Goal: Task Accomplishment & Management: Manage account settings

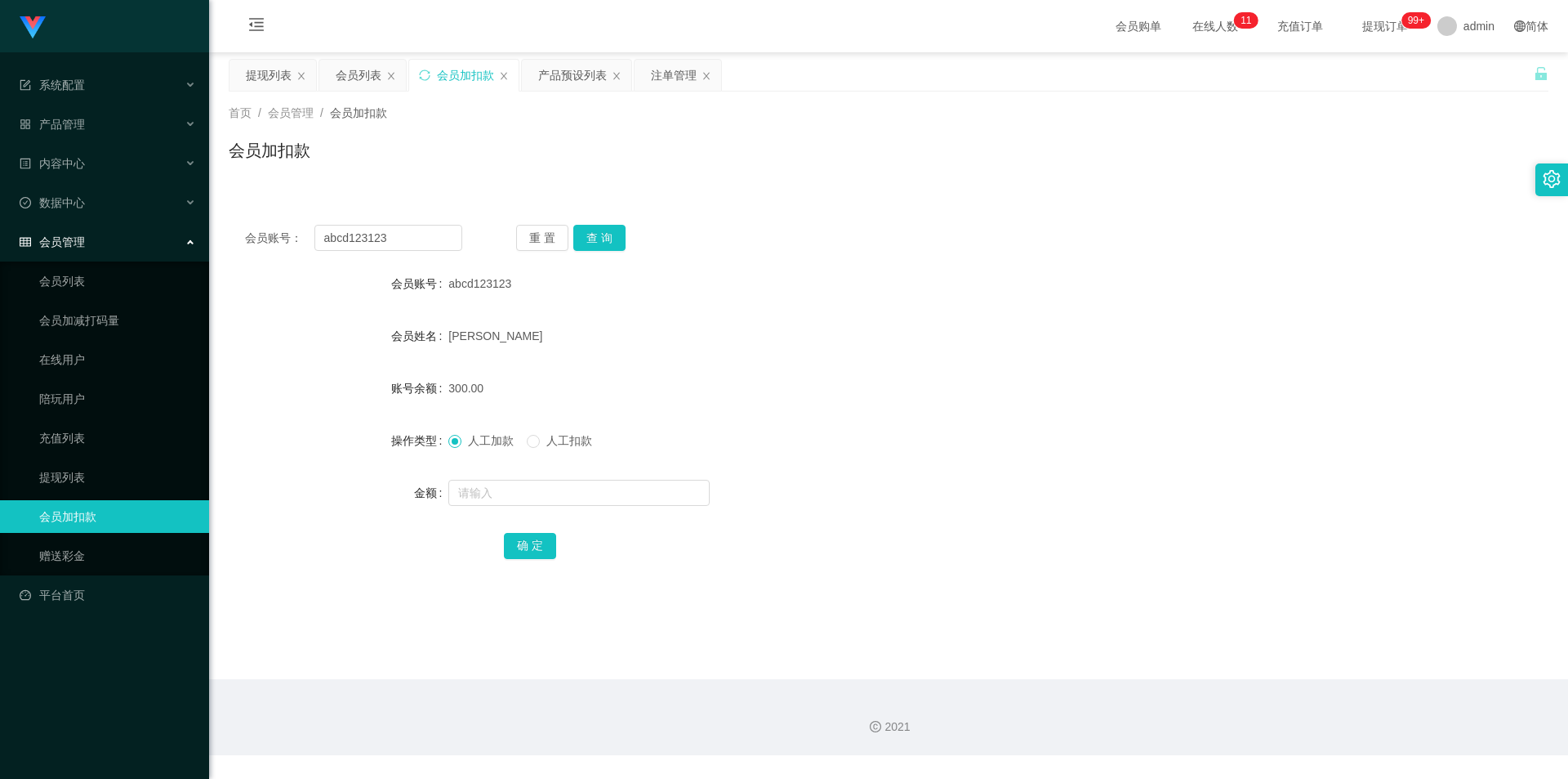
click at [460, 76] on div "会员加扣款" at bounding box center [465, 75] width 57 height 31
drag, startPoint x: 413, startPoint y: 238, endPoint x: 0, endPoint y: 187, distance: 416.1
click at [0, 187] on section "系统配置 系统配置列表 管理员列表 管理员分组 支付通道 产品管理 产品列表 产品预设列表 开奖记录 注单管理 即时注单 内容中心 数据中心 会员管理 会员列…" at bounding box center [784, 377] width 1568 height 755
paste input "LHJian"
type input "LHJian"
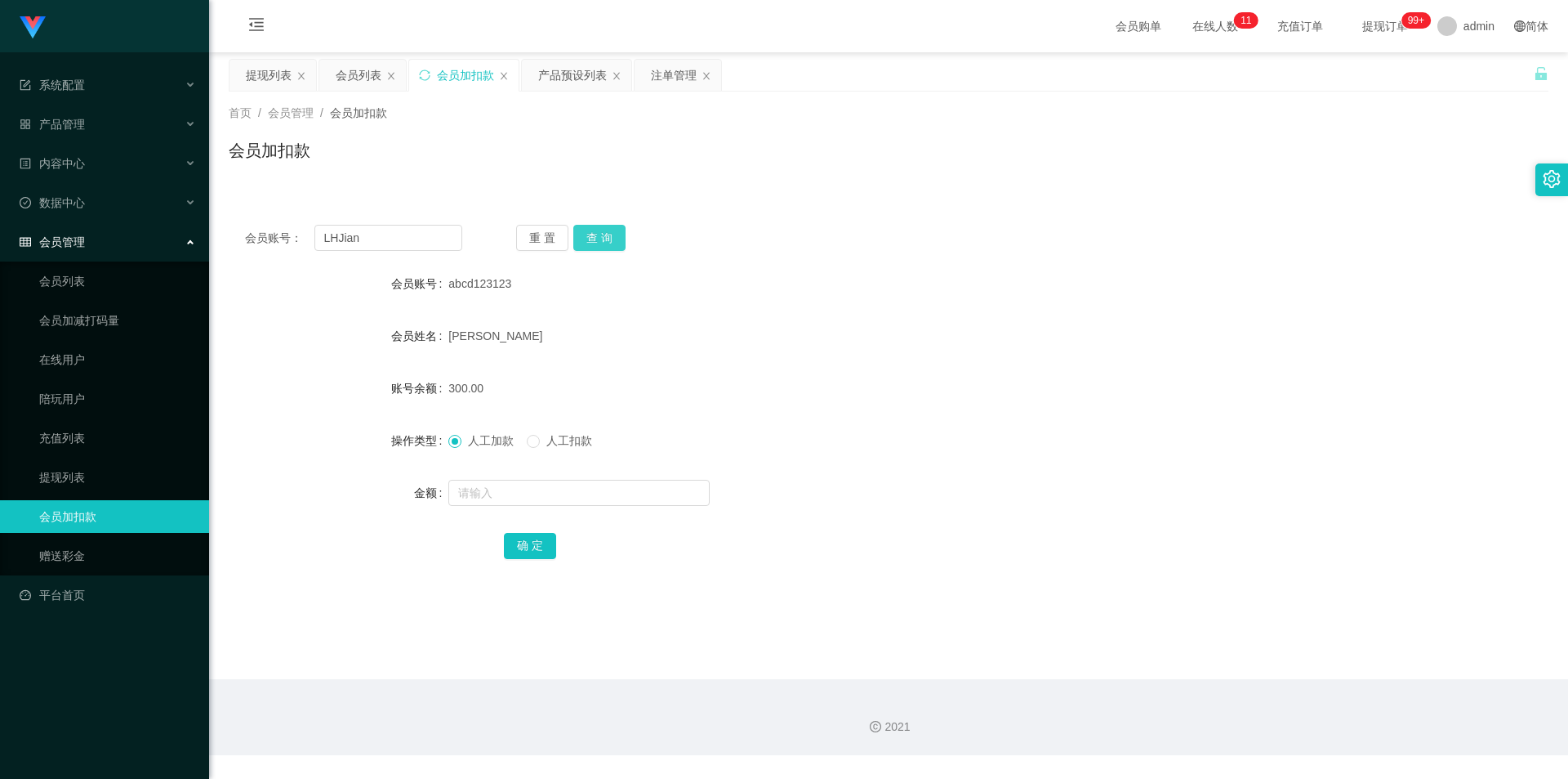
click at [619, 237] on button "查 询" at bounding box center [600, 237] width 52 height 26
click at [606, 235] on button "查 询" at bounding box center [600, 237] width 52 height 26
drag, startPoint x: 255, startPoint y: 69, endPoint x: 297, endPoint y: 105, distance: 55.3
click at [255, 70] on div "提现列表" at bounding box center [268, 75] width 45 height 31
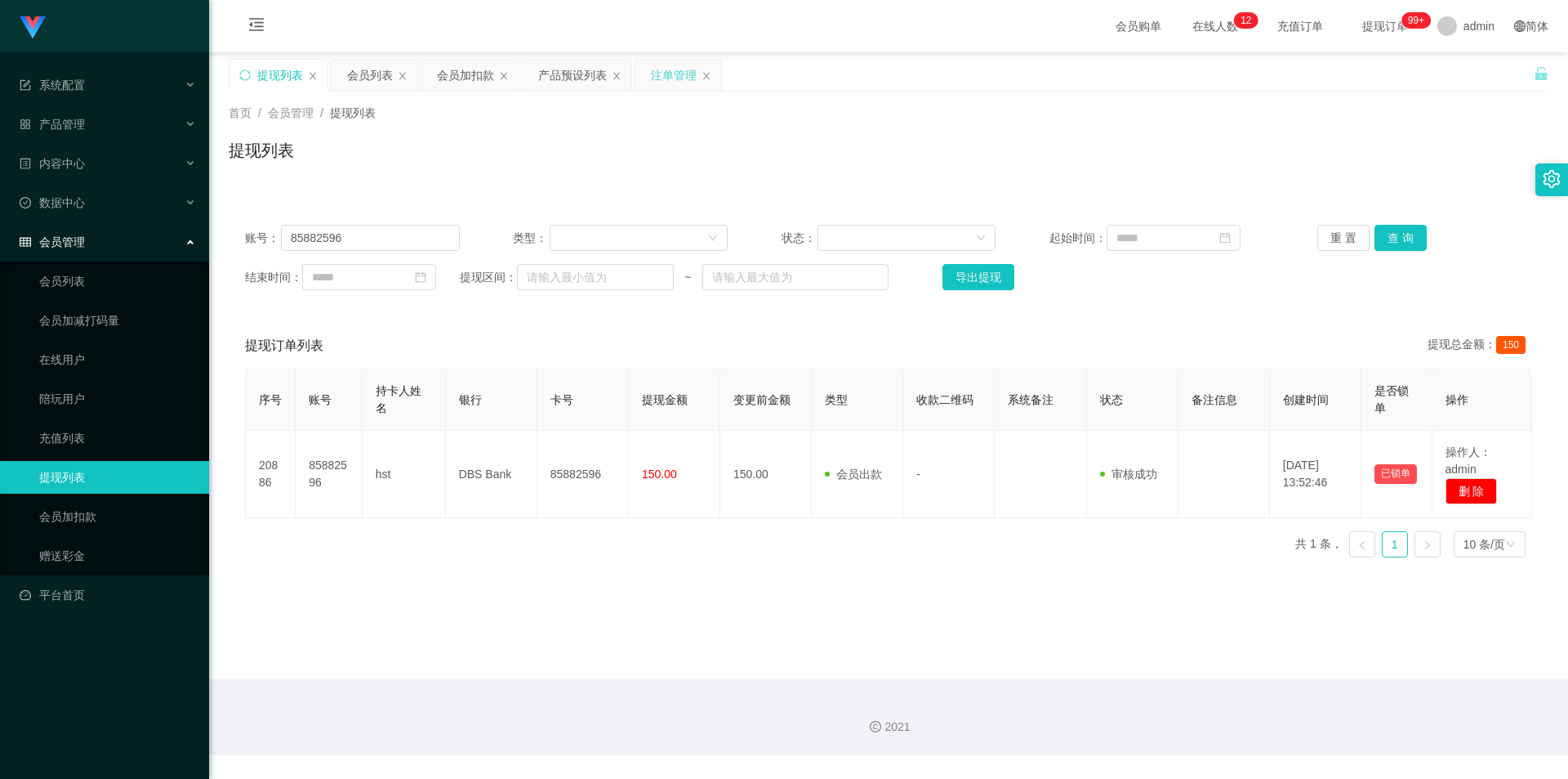
drag, startPoint x: 645, startPoint y: 71, endPoint x: 643, endPoint y: 157, distance: 86.0
click at [645, 71] on div "注单管理" at bounding box center [678, 75] width 87 height 31
drag, startPoint x: 674, startPoint y: 71, endPoint x: 663, endPoint y: 98, distance: 29.2
click at [674, 71] on div "注单管理" at bounding box center [673, 75] width 45 height 31
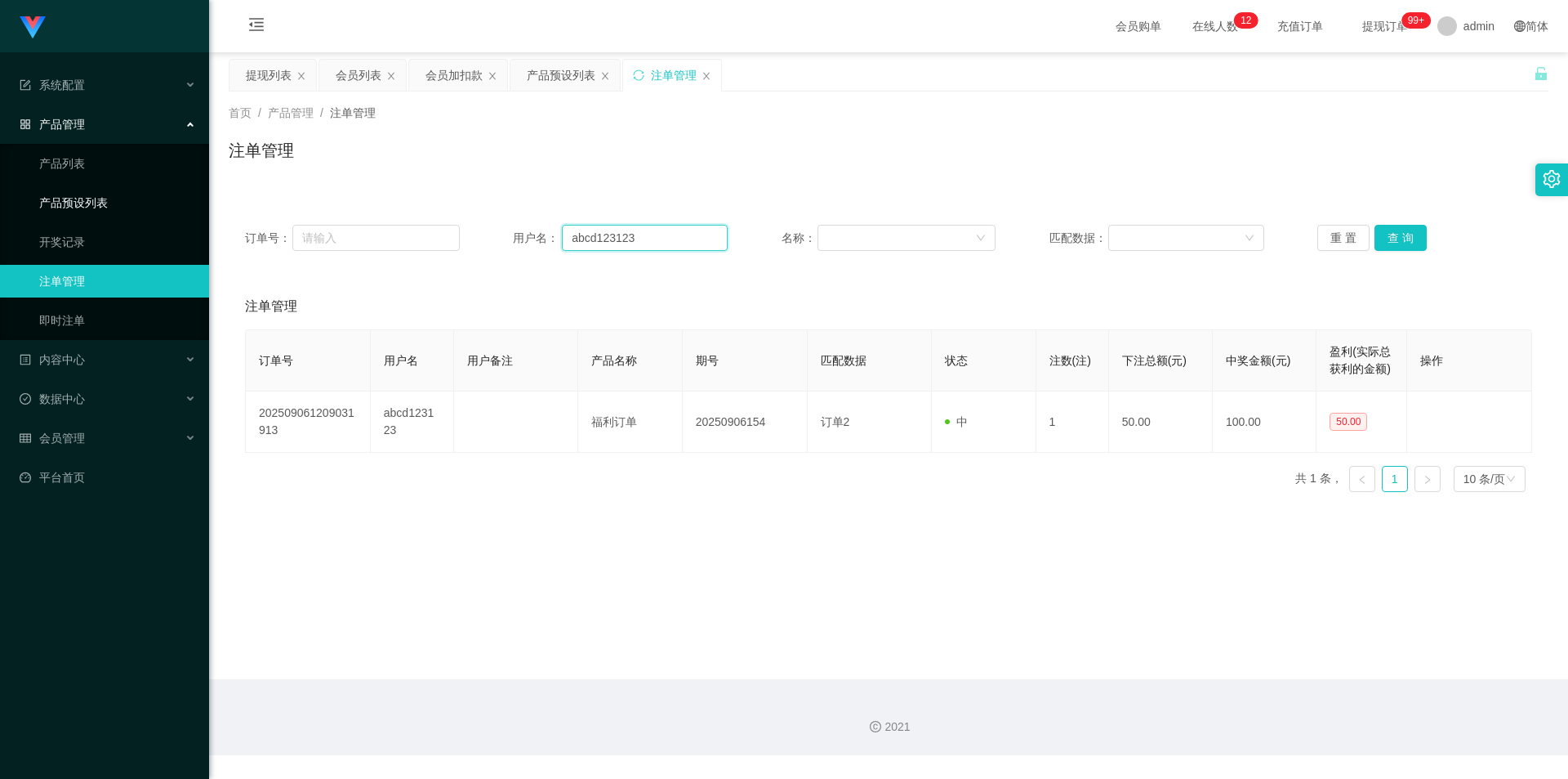
drag, startPoint x: 660, startPoint y: 239, endPoint x: 0, endPoint y: 186, distance: 662.1
click at [0, 186] on section "系统配置 系统配置列表 管理员列表 管理员分组 支付通道 产品管理 产品列表 产品预设列表 开奖记录 注单管理 即时注单 内容中心 数据中心 会员管理 会员列…" at bounding box center [784, 377] width 1568 height 755
paste input "LHJian"
click at [1395, 233] on button "查 询" at bounding box center [1401, 237] width 52 height 26
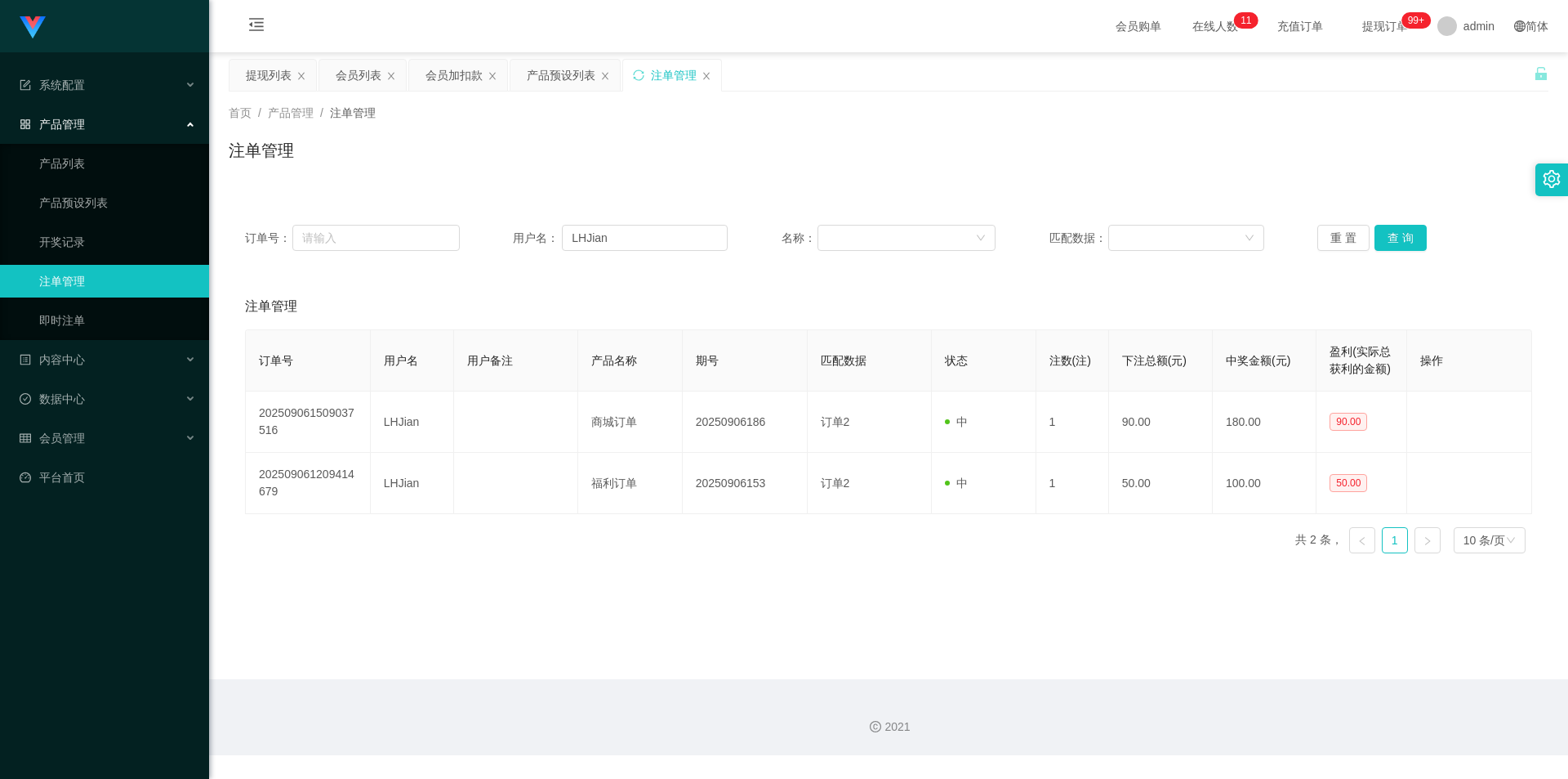
click at [1368, 156] on div "注单管理" at bounding box center [888, 157] width 1319 height 38
click at [1304, 155] on div "注单管理" at bounding box center [888, 157] width 1319 height 38
drag, startPoint x: 596, startPoint y: 237, endPoint x: 35, endPoint y: 212, distance: 561.6
click at [36, 212] on section "系统配置 系统配置列表 管理员列表 管理员分组 支付通道 产品管理 产品列表 产品预设列表 开奖记录 注单管理 即时注单 内容中心 数据中心 会员管理 会员列…" at bounding box center [784, 377] width 1568 height 755
paste input "abcd123123"
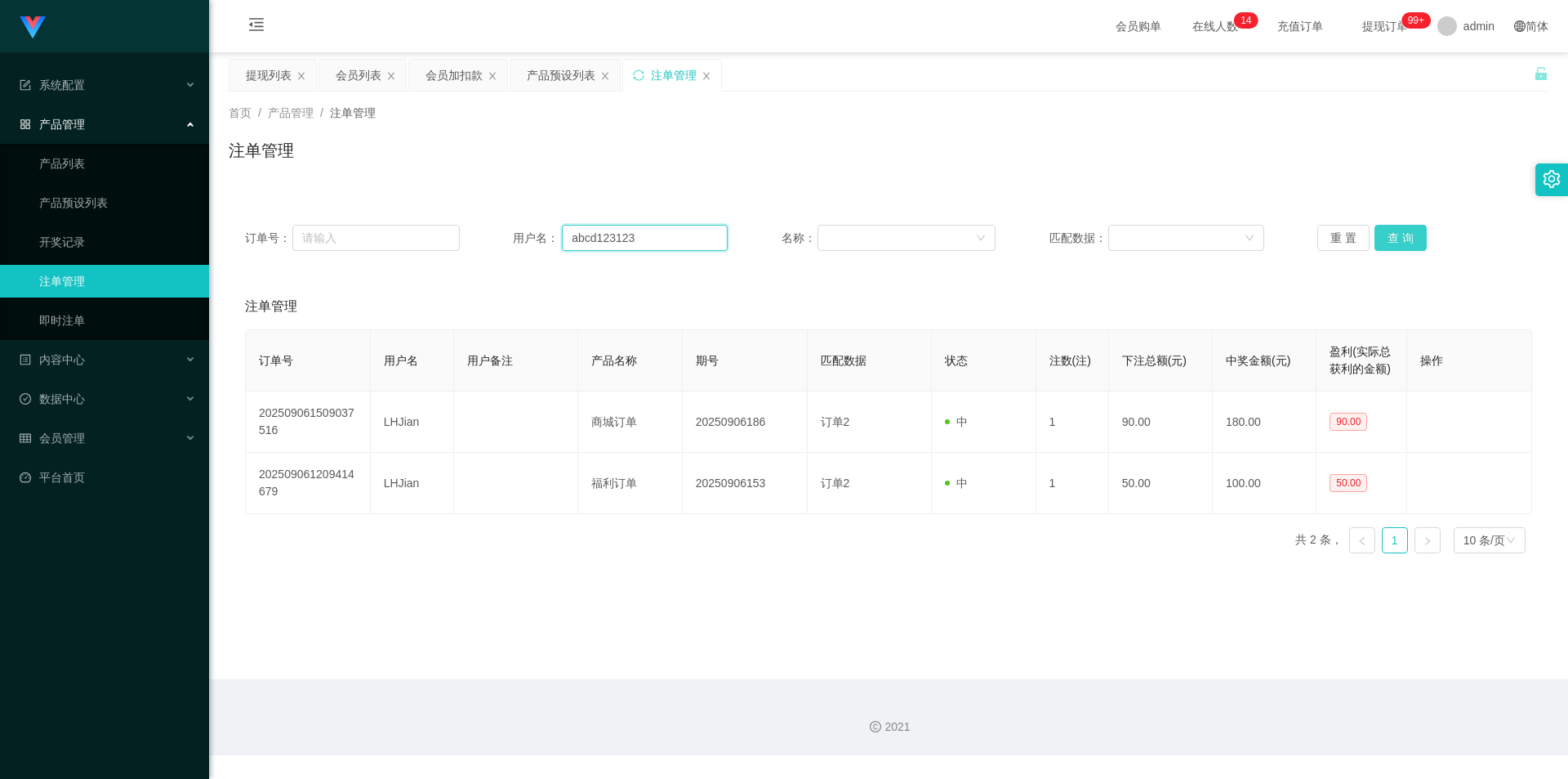
type input "abcd123123"
click at [1390, 225] on button "查 询" at bounding box center [1401, 237] width 52 height 26
click at [1391, 224] on div "订单号： 用户名： abcd123123 名称： 匹配数据： 重 置 查 询" at bounding box center [888, 237] width 1319 height 59
drag, startPoint x: 1411, startPoint y: 148, endPoint x: 1446, endPoint y: 105, distance: 55.4
click at [1411, 147] on div "注单管理" at bounding box center [888, 157] width 1319 height 38
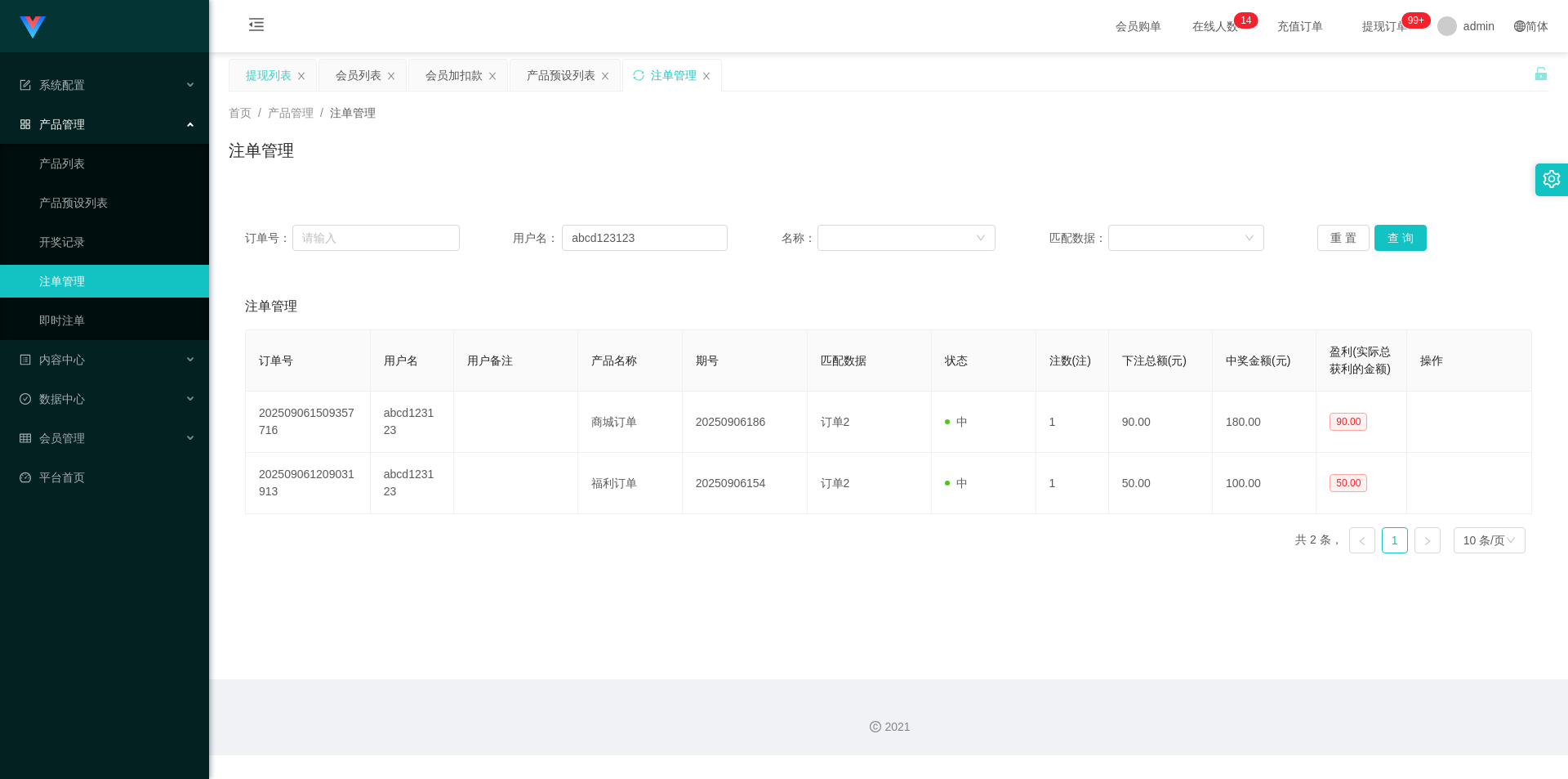
click at [272, 74] on div "提现列表" at bounding box center [268, 75] width 45 height 31
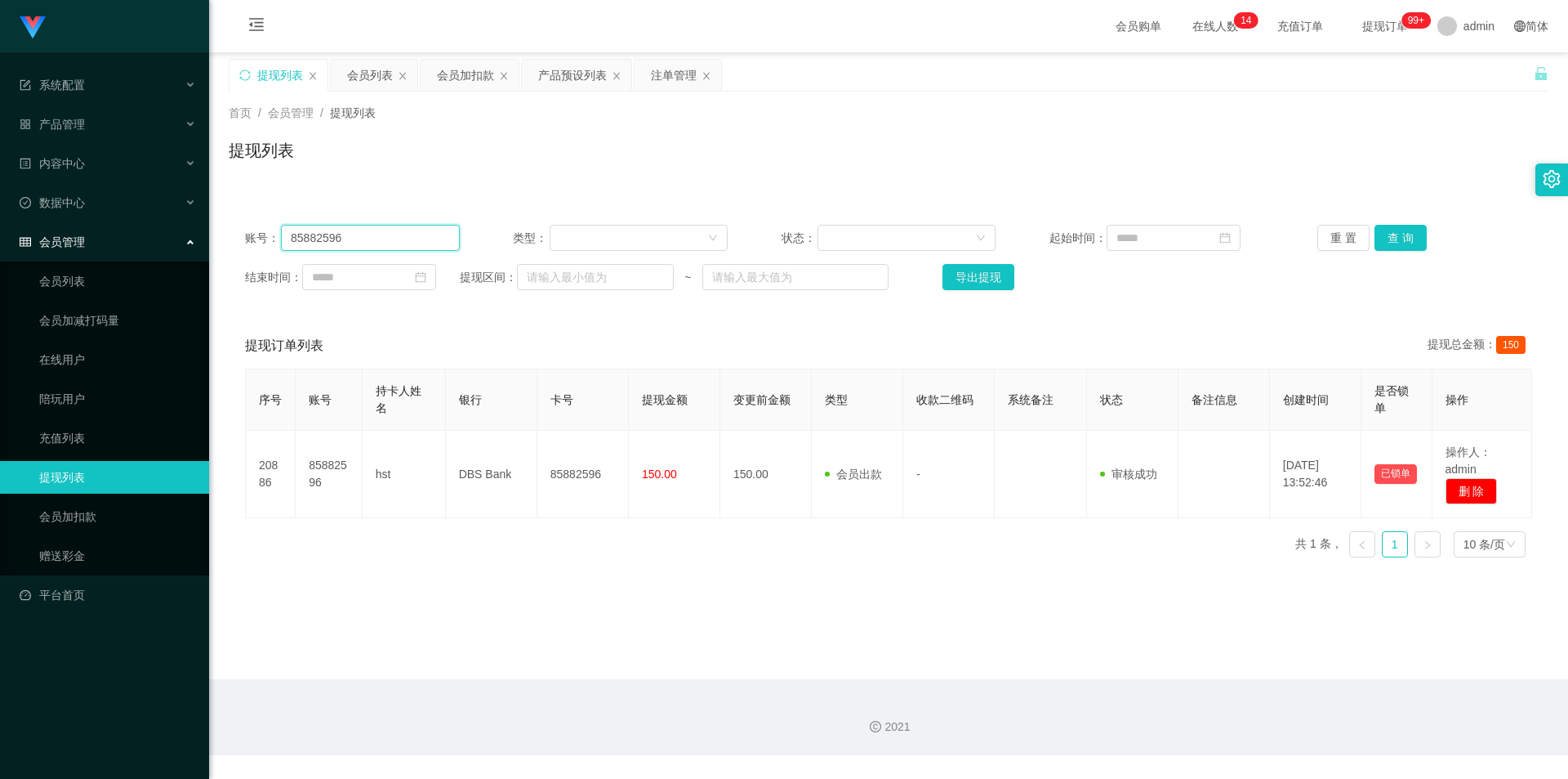
drag, startPoint x: 204, startPoint y: 246, endPoint x: 68, endPoint y: 239, distance: 136.2
click at [0, 245] on section "系统配置 系统配置列表 管理员列表 管理员分组 支付通道 产品管理 产品列表 产品预设列表 开奖记录 注单管理 即时注单 内容中心 数据中心 会员管理 会员列…" at bounding box center [784, 377] width 1568 height 755
paste input "abcd123123"
type input "abcd123123"
click at [1393, 238] on button "查 询" at bounding box center [1401, 237] width 52 height 26
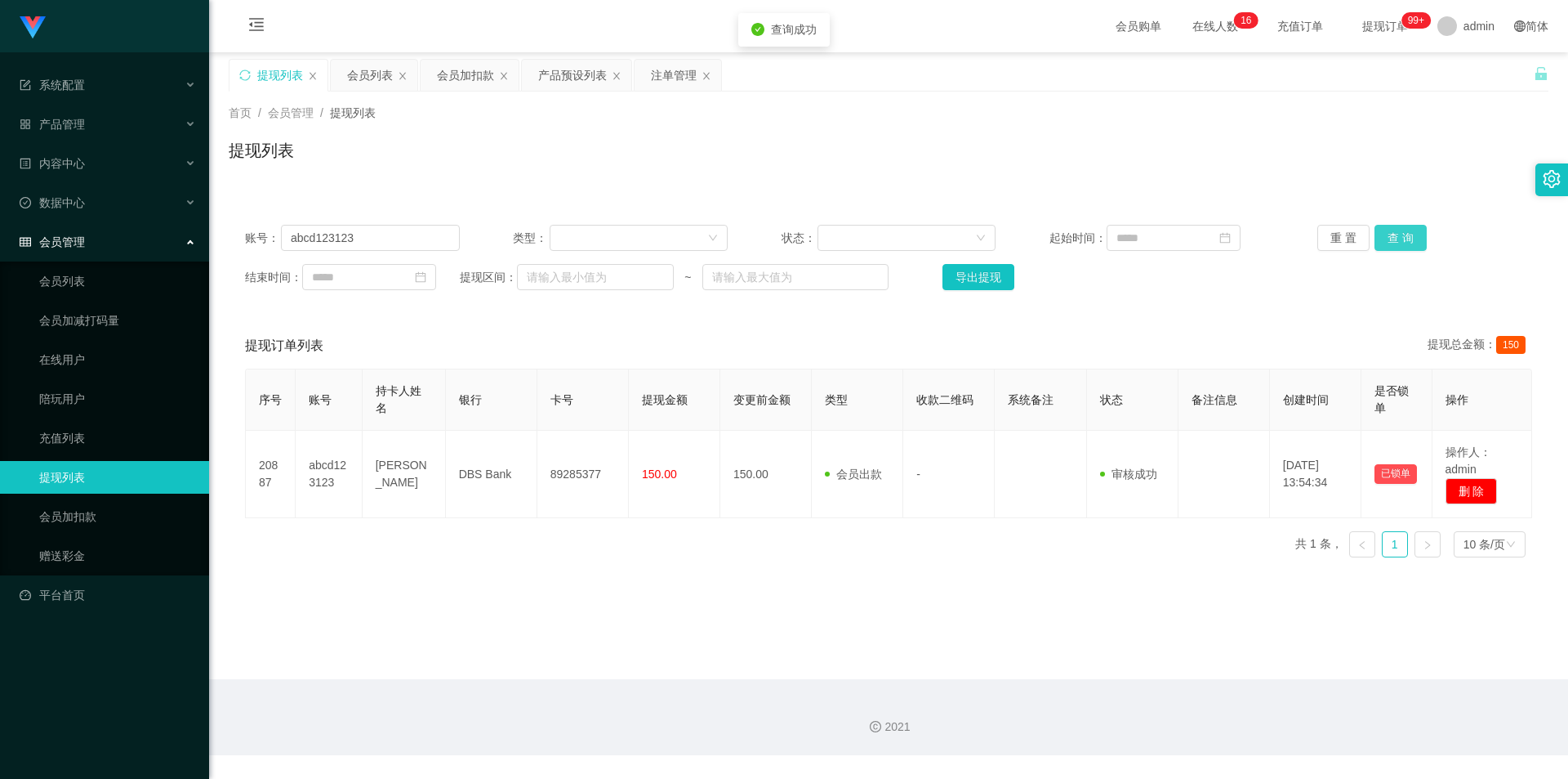
click at [1386, 232] on button "查 询" at bounding box center [1401, 237] width 52 height 26
click at [1113, 181] on div "首页 / 会员管理 / 提现列表 / 提现列表" at bounding box center [888, 140] width 1359 height 97
click at [443, 75] on div "会员加扣款" at bounding box center [465, 75] width 57 height 31
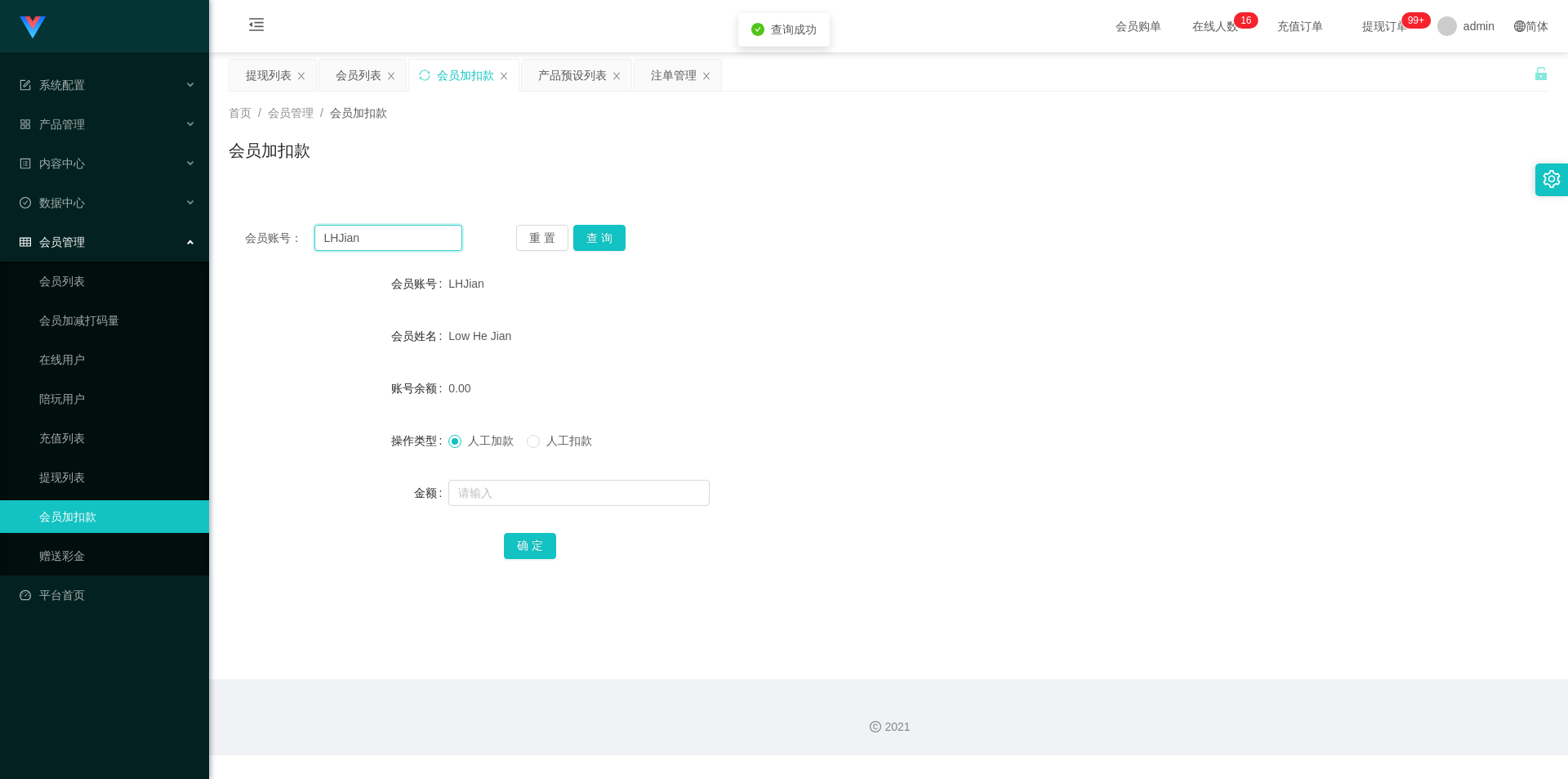
drag, startPoint x: 422, startPoint y: 237, endPoint x: 0, endPoint y: 229, distance: 422.1
click at [0, 229] on section "系统配置 系统配置列表 管理员列表 管理员分组 支付通道 产品管理 产品列表 产品预设列表 开奖记录 注单管理 即时注单 内容中心 数据中心 会员管理 会员列…" at bounding box center [784, 377] width 1568 height 755
paste input "abcd123123"
click at [606, 228] on button "查 询" at bounding box center [600, 237] width 52 height 26
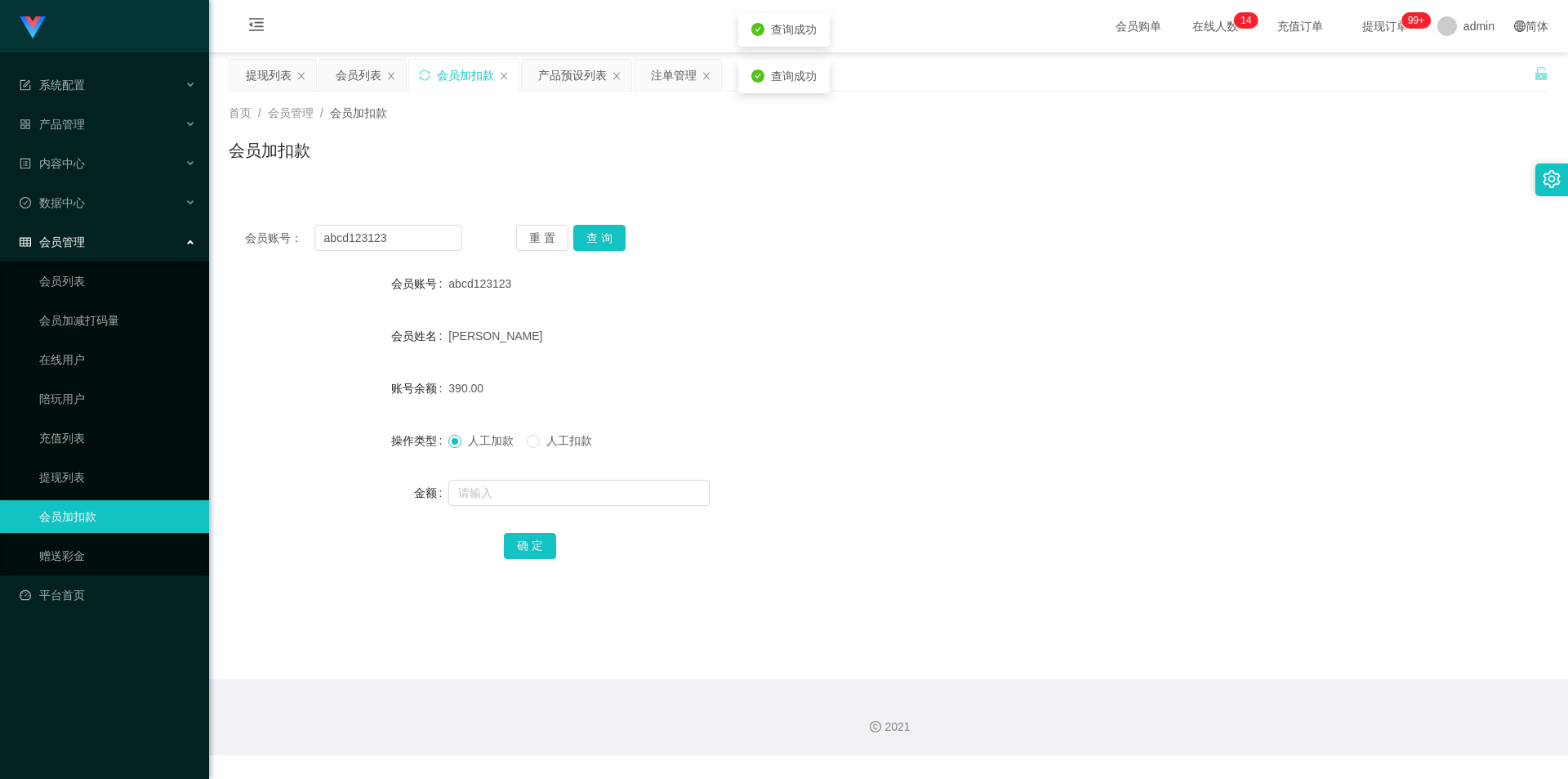
click at [719, 285] on div "abcd123123" at bounding box center [834, 284] width 770 height 33
drag, startPoint x: 0, startPoint y: 212, endPoint x: 228, endPoint y: 186, distance: 229.5
click at [0, 201] on section "系统配置 系统配置列表 管理员列表 管理员分组 支付通道 产品管理 产品列表 产品预设列表 开奖记录 注单管理 即时注单 内容中心 数据中心 会员管理 会员列…" at bounding box center [784, 377] width 1568 height 755
paste input "LHJian"
type input "LHJian"
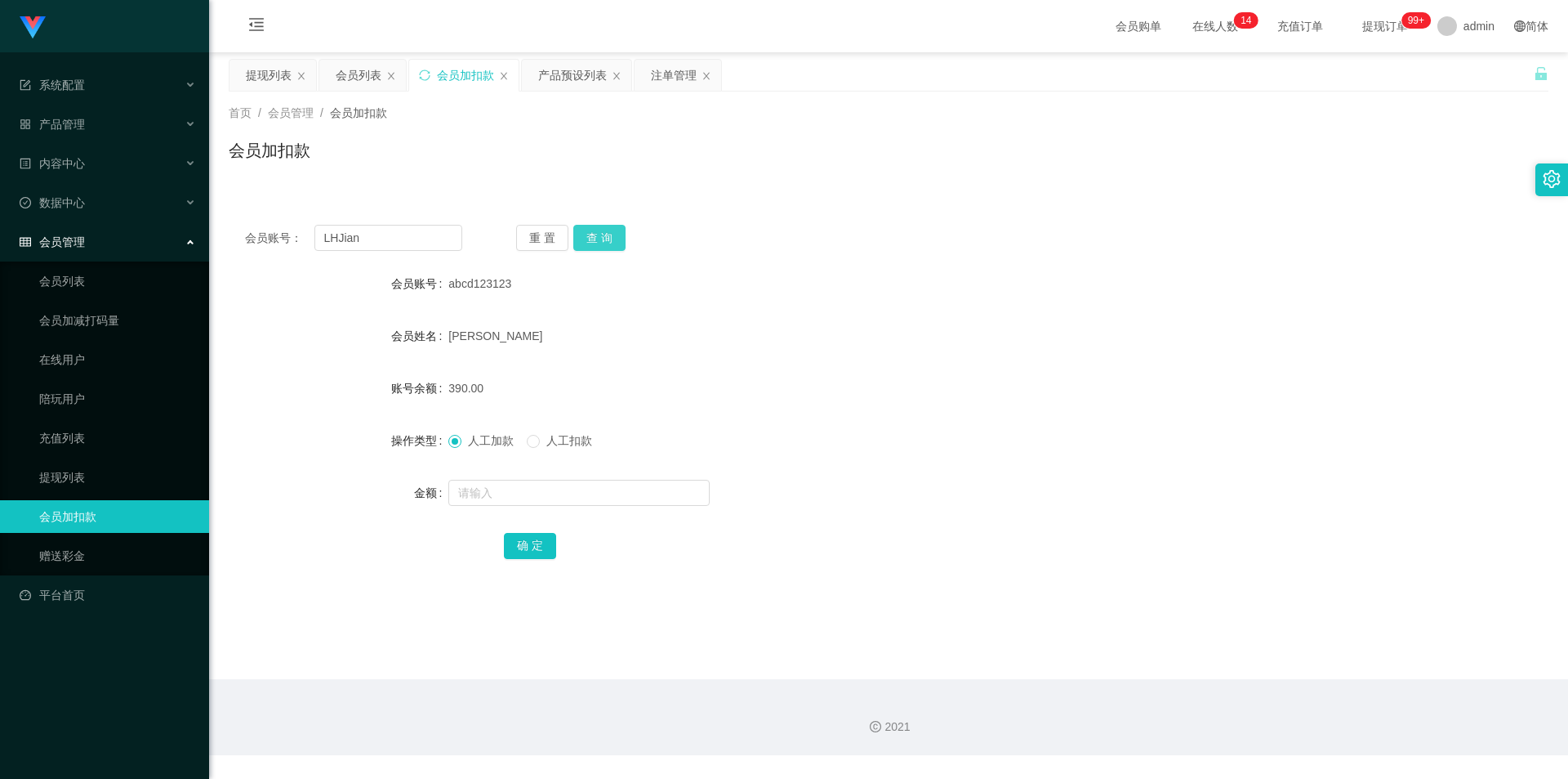
click at [590, 227] on button "查 询" at bounding box center [600, 237] width 52 height 26
click at [258, 82] on div "提现列表" at bounding box center [268, 75] width 45 height 31
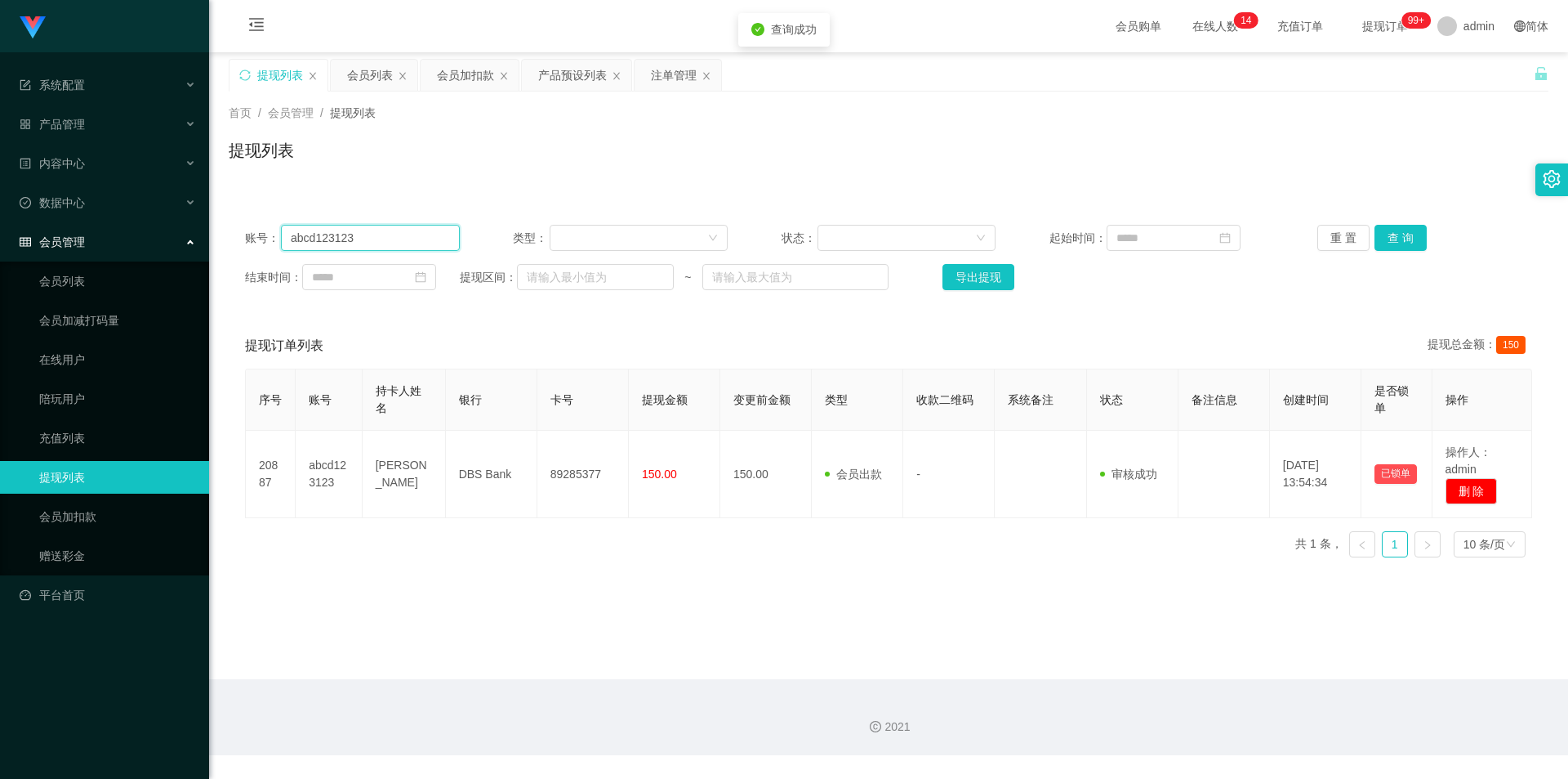
drag, startPoint x: 284, startPoint y: 235, endPoint x: 0, endPoint y: 224, distance: 284.2
click at [0, 224] on section "系统配置 系统配置列表 管理员列表 管理员分组 支付通道 产品管理 产品列表 产品预设列表 开奖记录 注单管理 即时注单 内容中心 数据中心 会员管理 会员列…" at bounding box center [784, 377] width 1568 height 755
paste input "LHJian"
click at [1406, 239] on button "查 询" at bounding box center [1401, 237] width 52 height 26
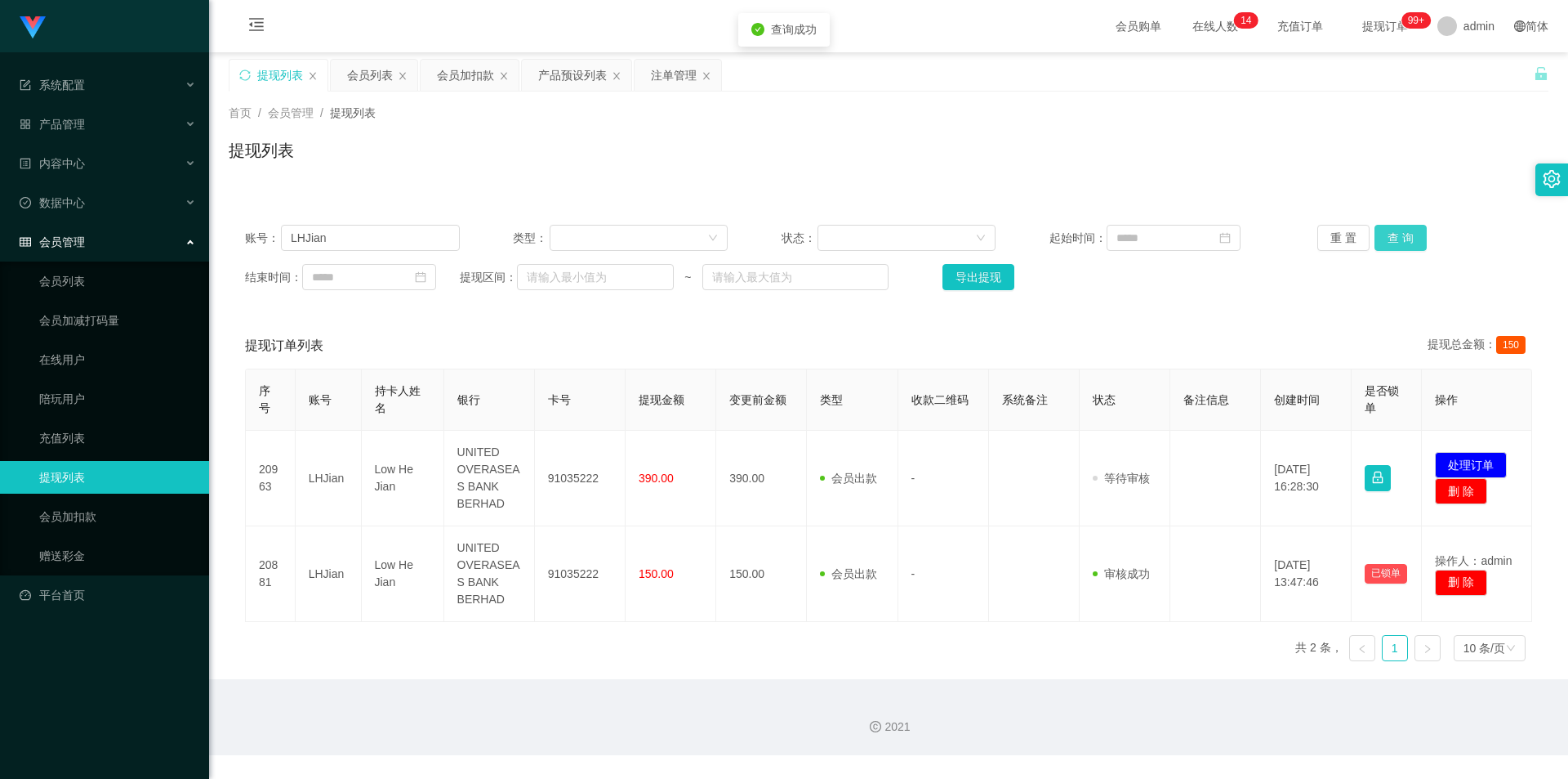
click at [1406, 239] on button "查 询" at bounding box center [1401, 237] width 52 height 26
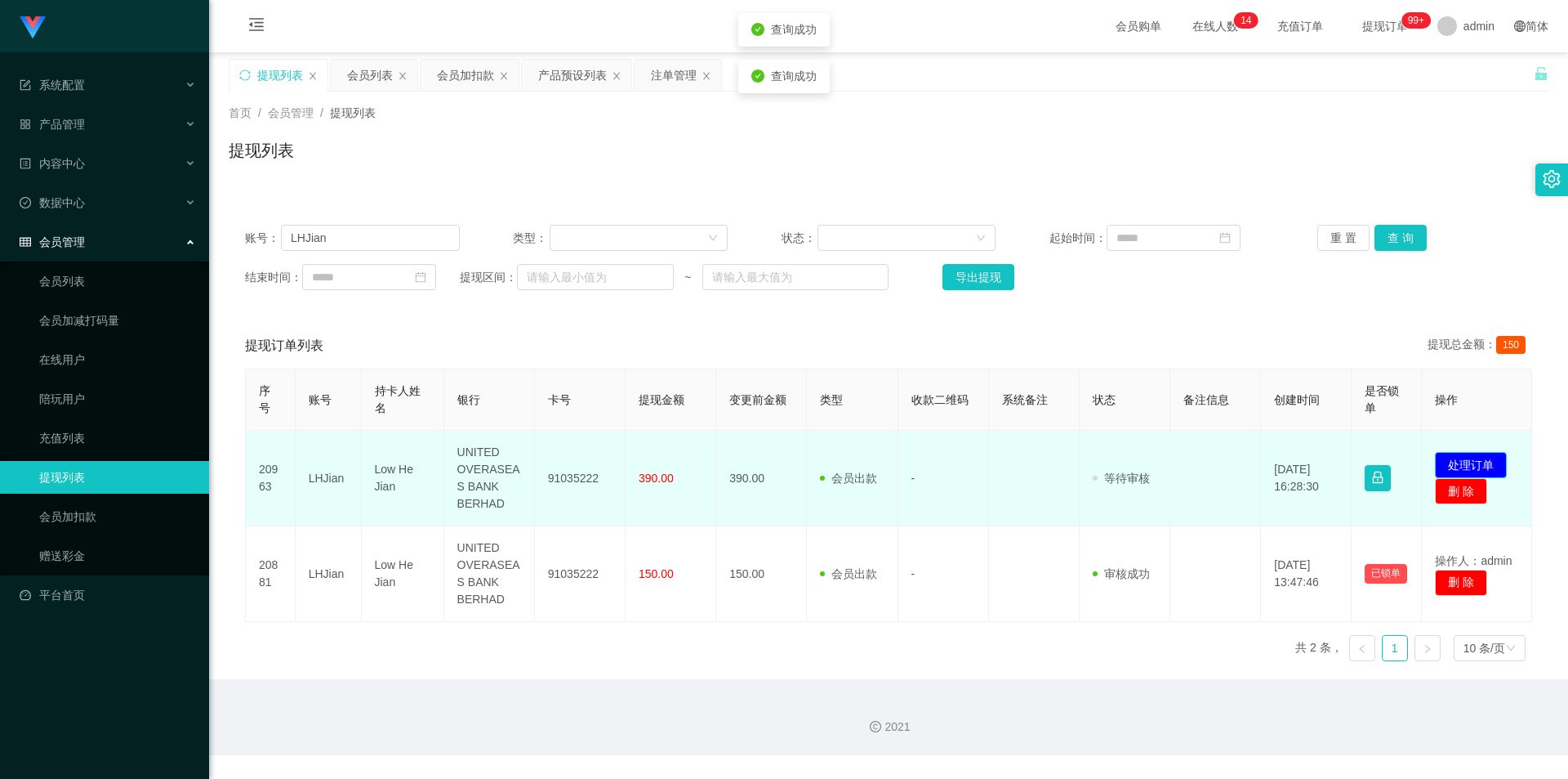
click at [1482, 459] on button "处理订单" at bounding box center [1471, 464] width 72 height 26
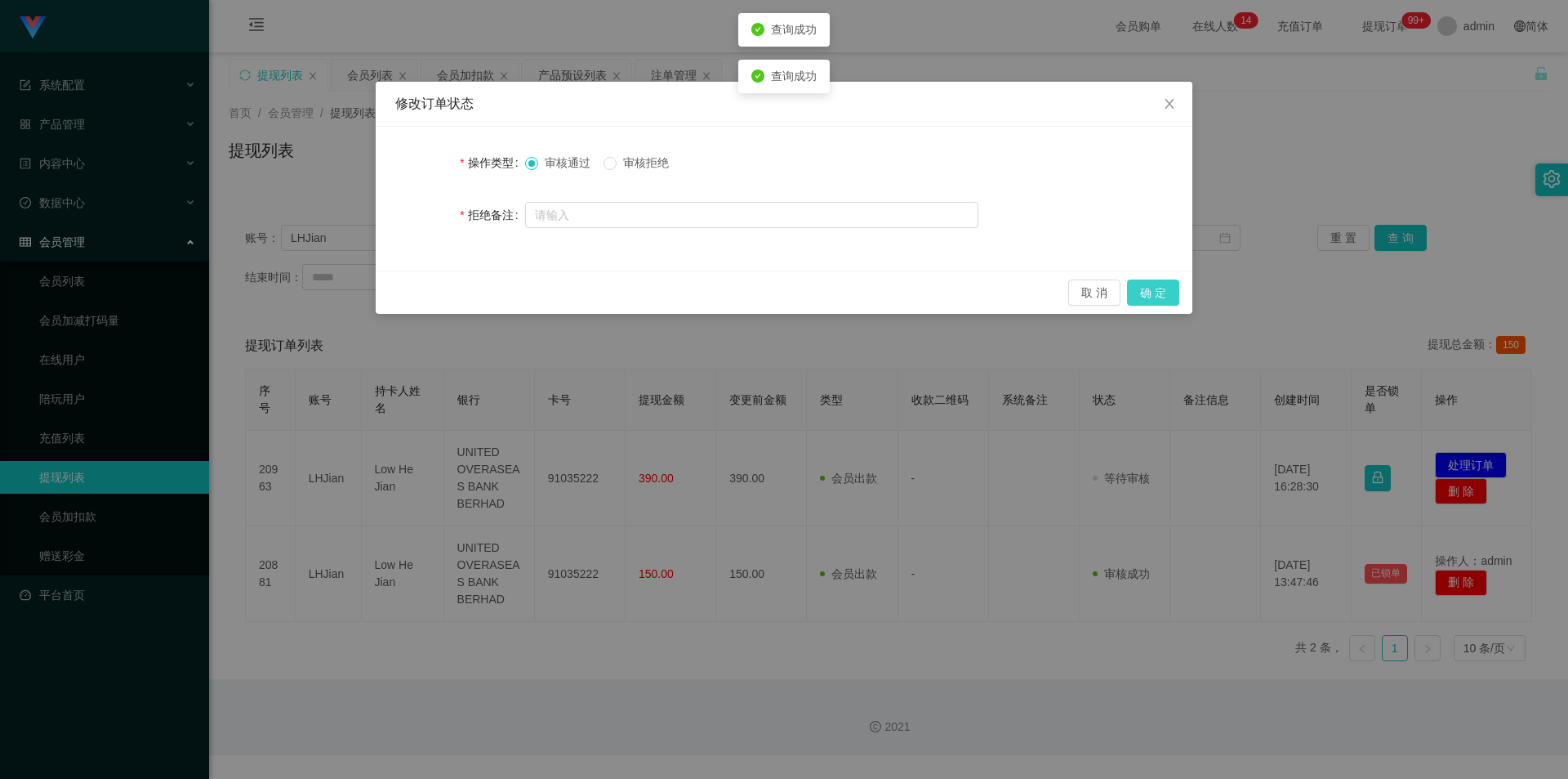
click at [1157, 294] on button "确 定" at bounding box center [1153, 292] width 52 height 26
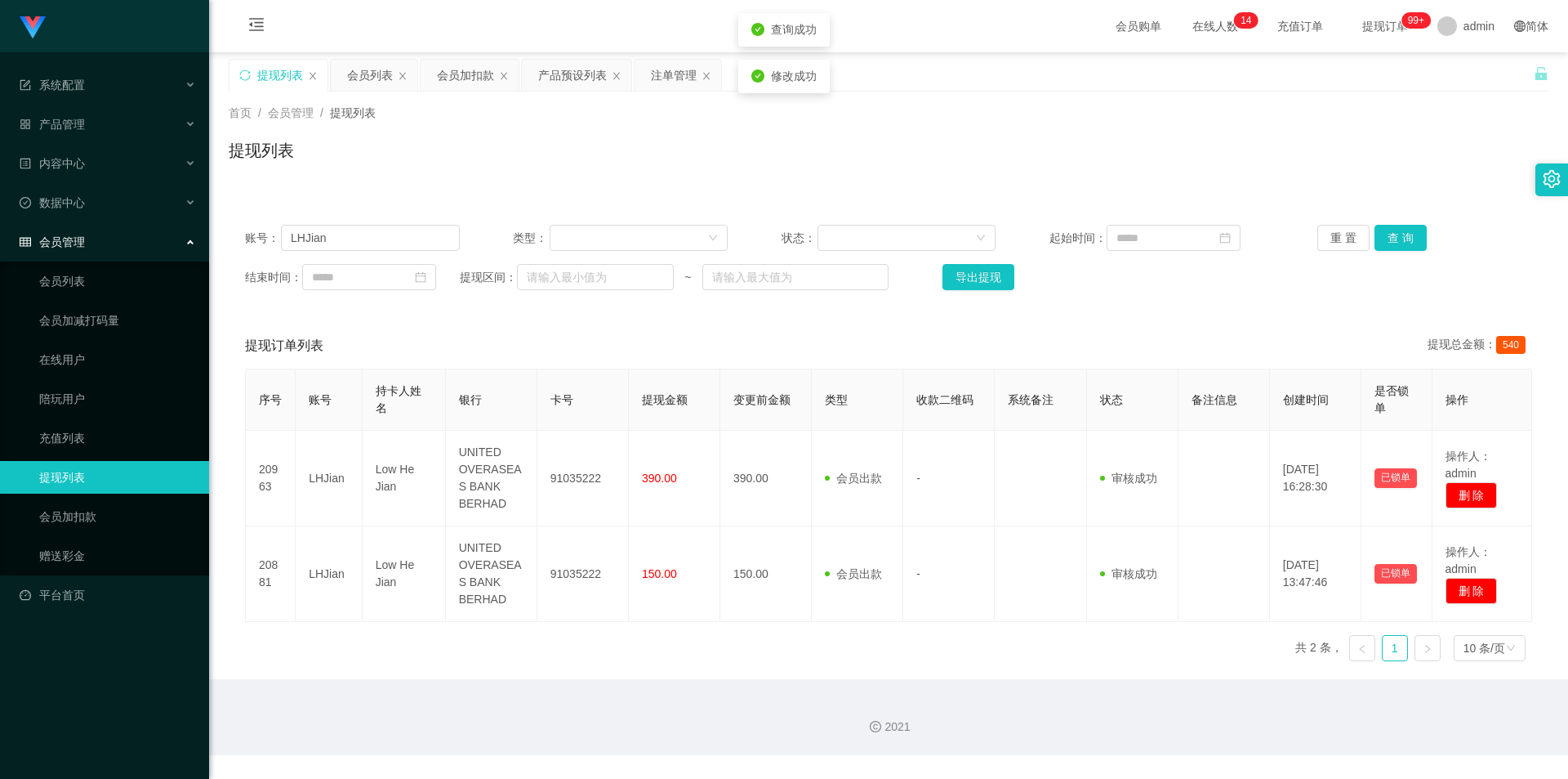
click at [1267, 155] on div "提现列表" at bounding box center [888, 157] width 1319 height 38
click at [1293, 146] on div "提现列表" at bounding box center [888, 157] width 1319 height 38
click at [372, 229] on input "LHJian" at bounding box center [370, 237] width 179 height 26
drag, startPoint x: 409, startPoint y: 239, endPoint x: 0, endPoint y: 195, distance: 411.4
click at [0, 195] on section "系统配置 系统配置列表 管理员列表 管理员分组 支付通道 产品管理 产品列表 产品预设列表 开奖记录 注单管理 即时注单 内容中心 数据中心 会员管理 会员列…" at bounding box center [784, 377] width 1568 height 755
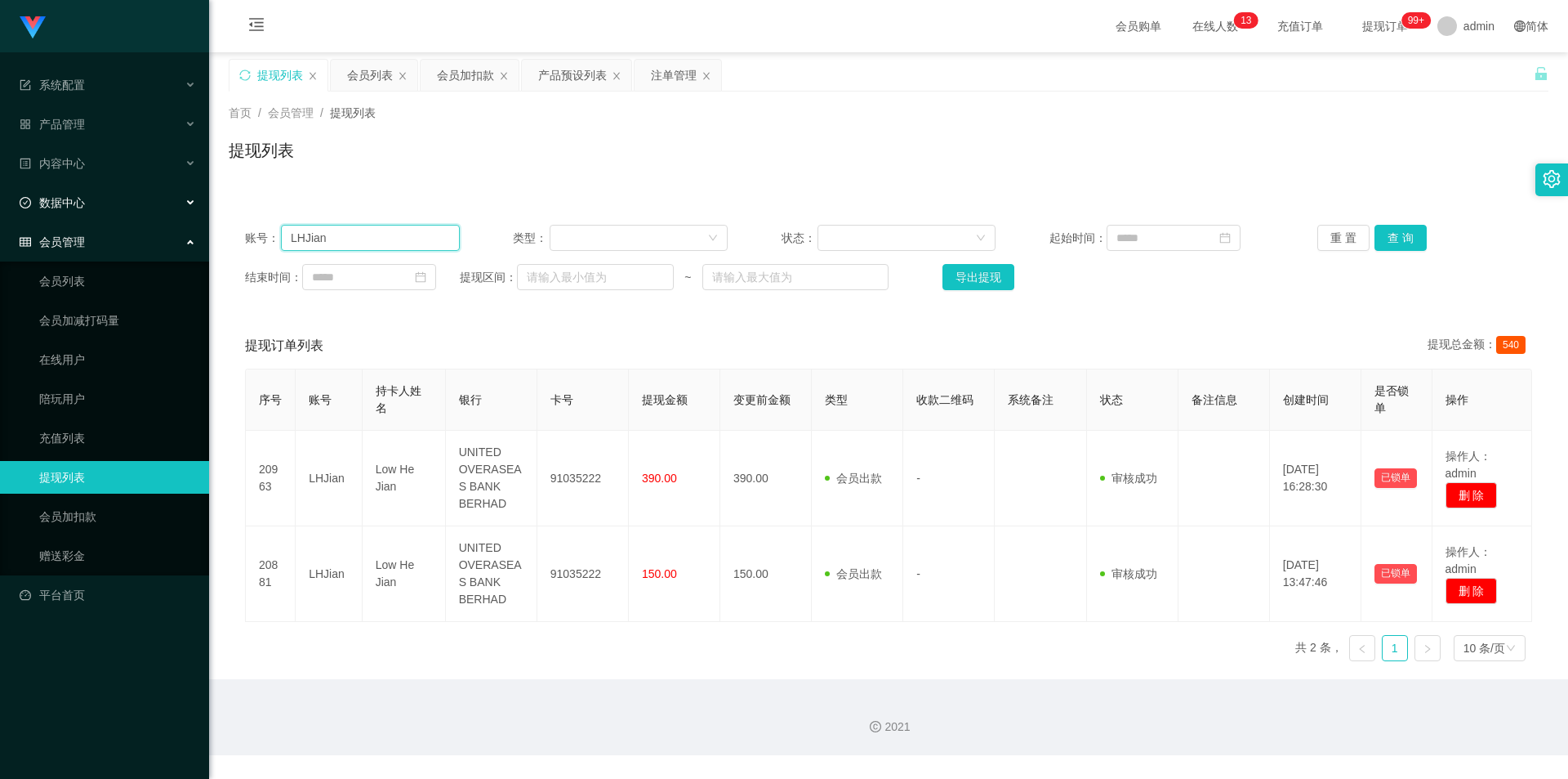
paste input "abcd123123"
type input "abcd123123"
click at [1390, 236] on button "查 询" at bounding box center [1401, 237] width 52 height 26
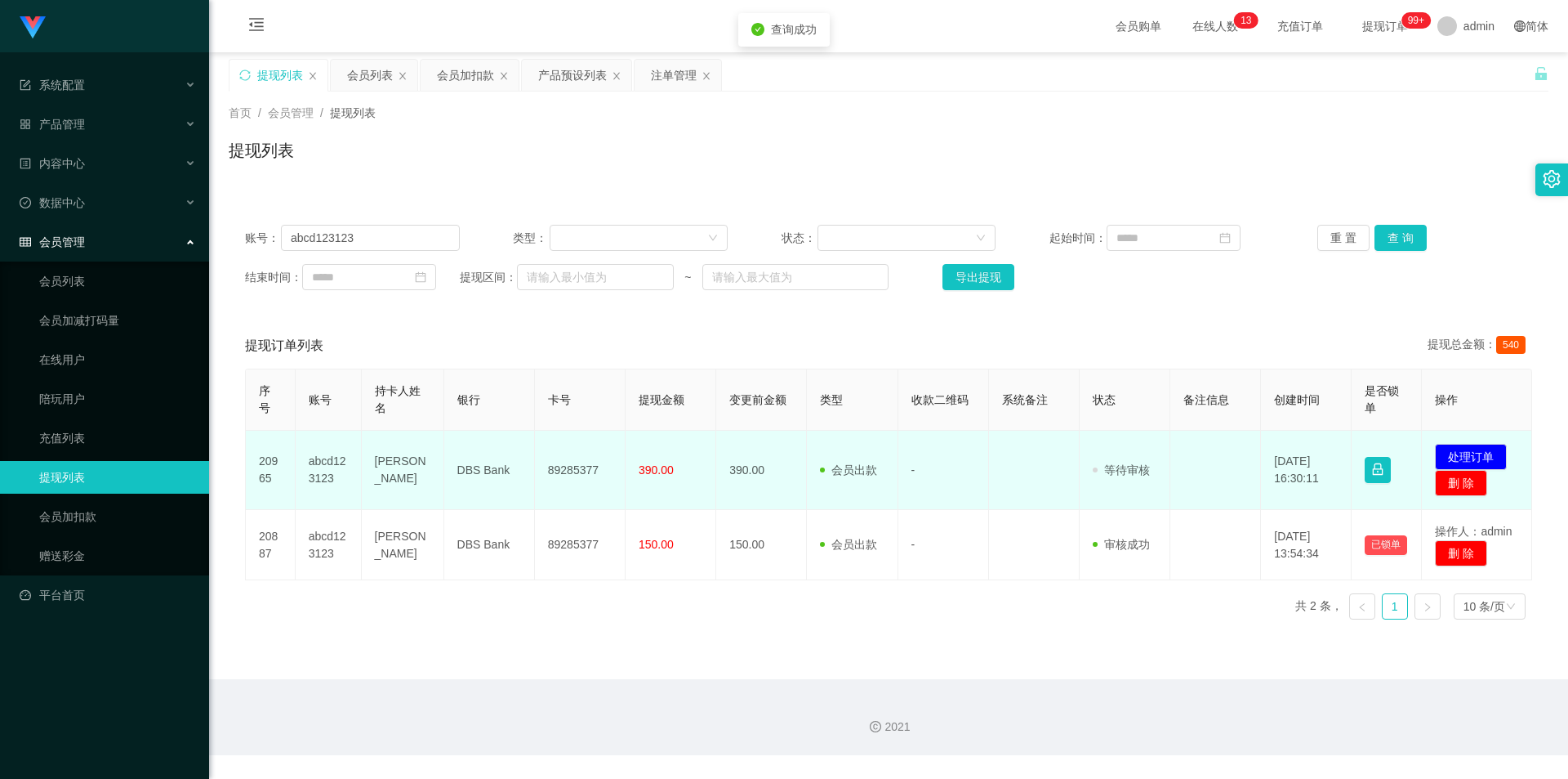
click at [586, 470] on td "89285377" at bounding box center [580, 470] width 91 height 79
copy td "89285377"
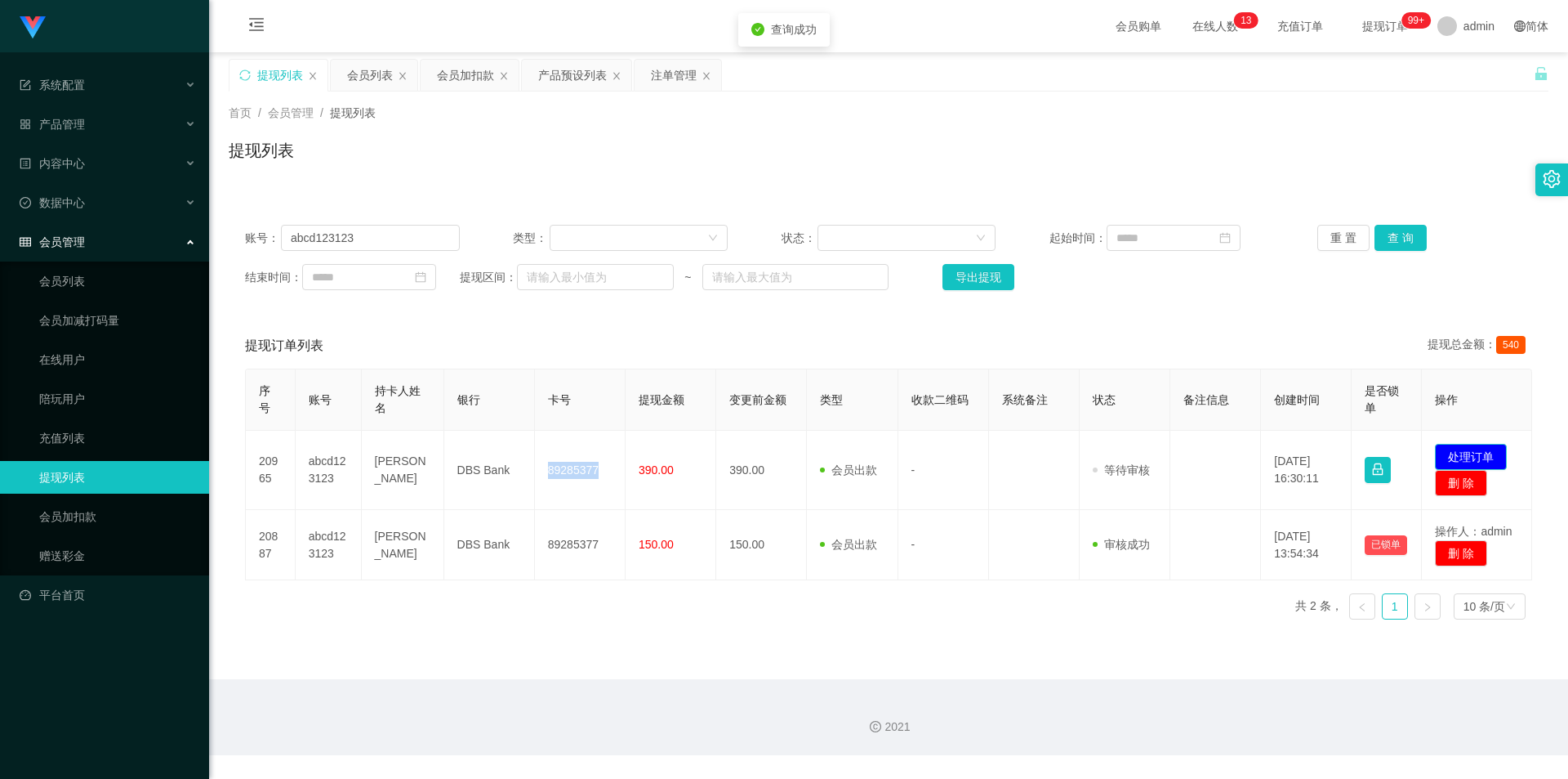
click at [1471, 453] on button "处理订单" at bounding box center [1471, 456] width 72 height 26
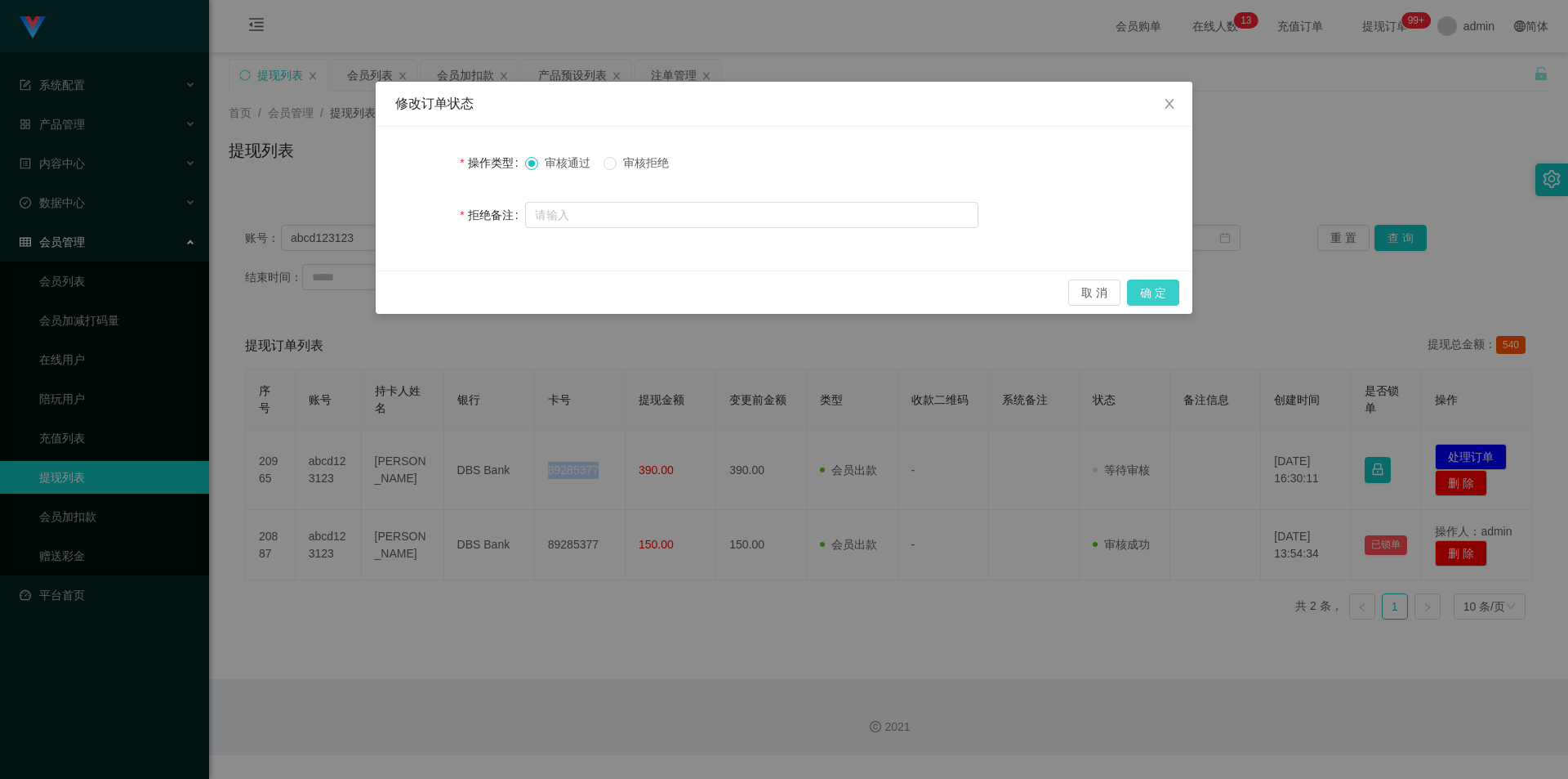
click at [1157, 292] on button "确 定" at bounding box center [1153, 292] width 52 height 26
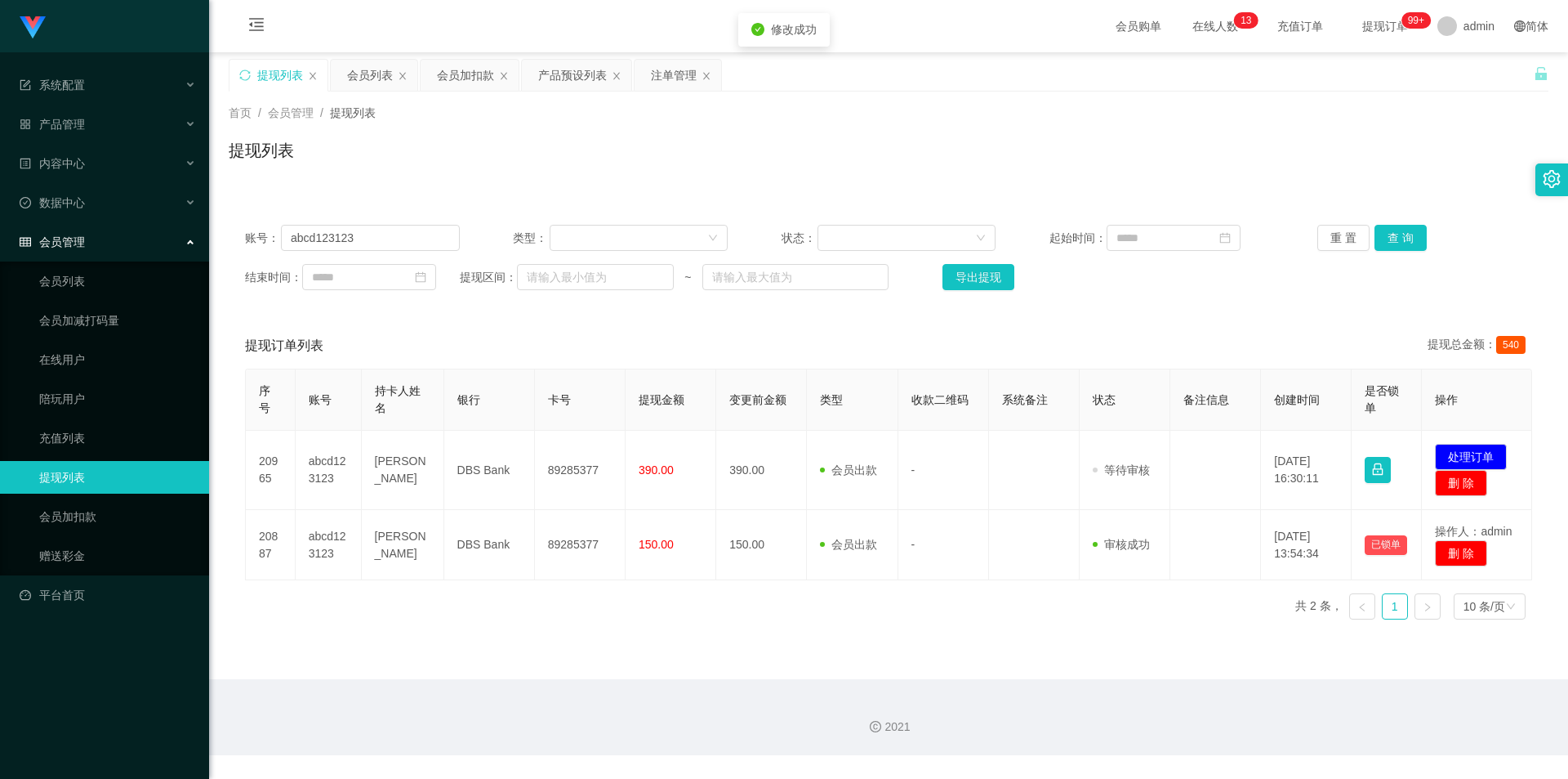
drag, startPoint x: 1397, startPoint y: 170, endPoint x: 1439, endPoint y: 22, distance: 153.8
click at [1399, 165] on div "提现列表" at bounding box center [888, 157] width 1319 height 38
